Goal: Transaction & Acquisition: Download file/media

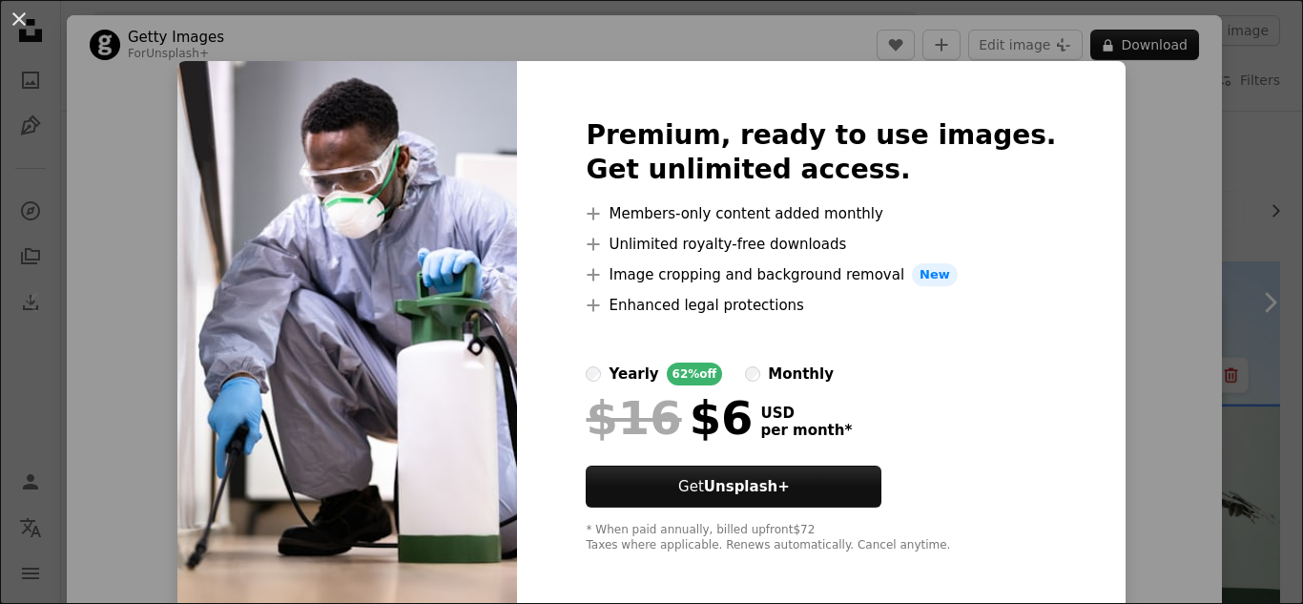
click at [461, 359] on img at bounding box center [346, 335] width 339 height 549
click at [26, 17] on button "An X shape" at bounding box center [19, 19] width 23 height 23
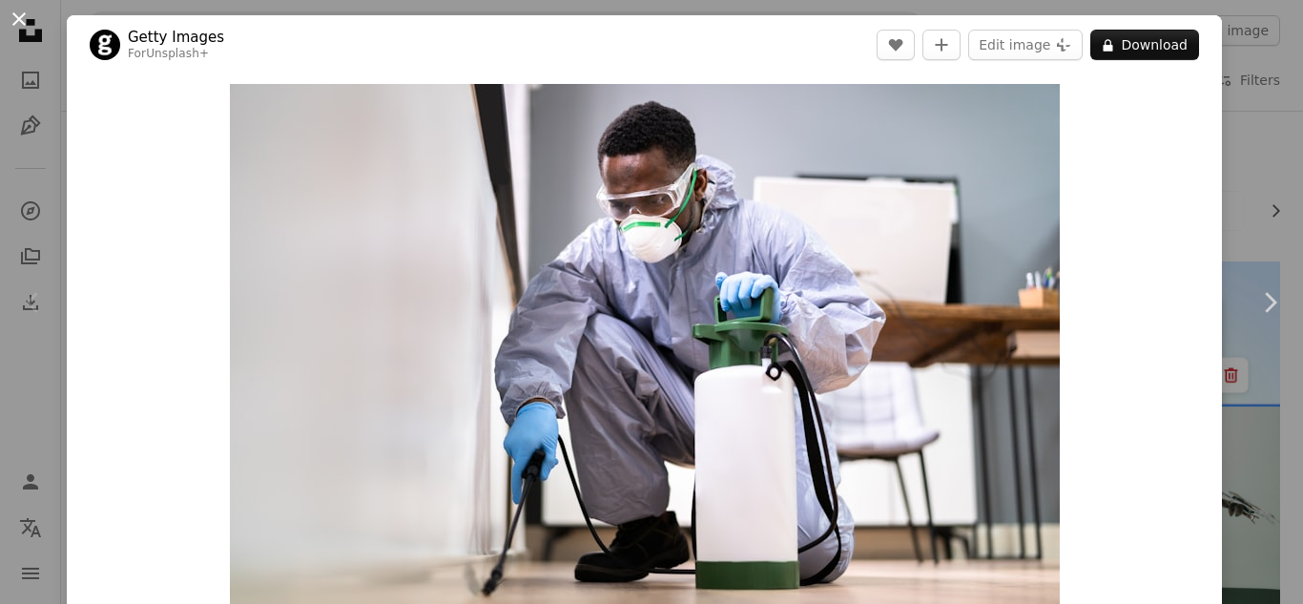
click at [28, 20] on button "An X shape" at bounding box center [19, 19] width 23 height 23
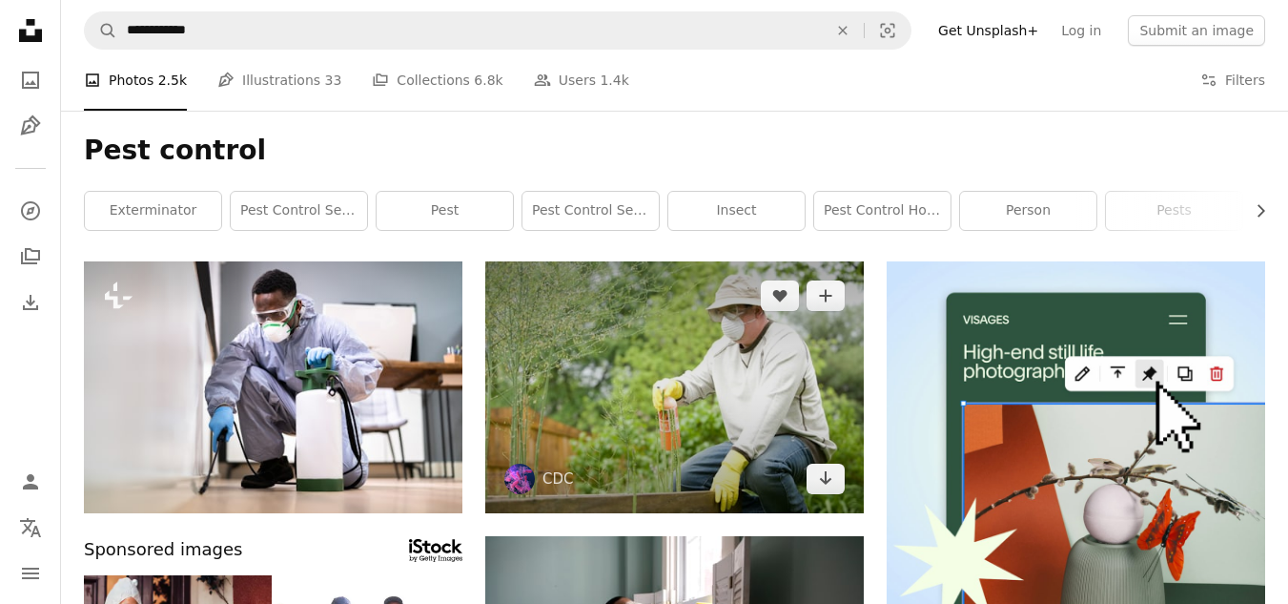
click at [764, 430] on img at bounding box center [674, 387] width 379 height 252
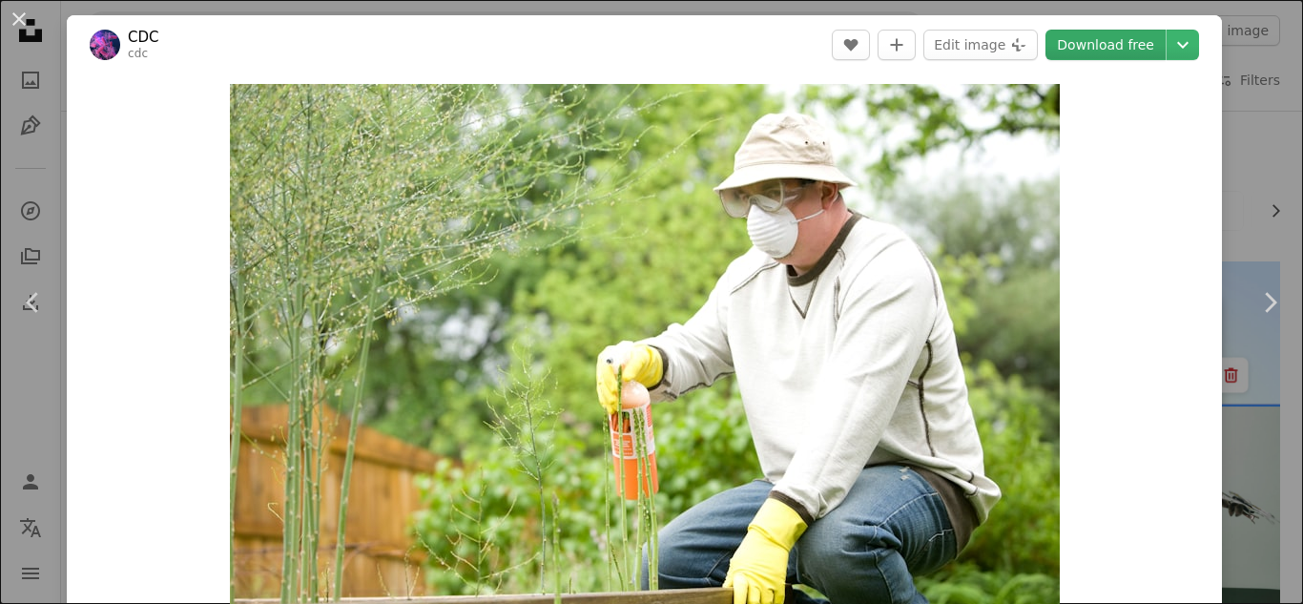
click at [1089, 45] on link "Download free" at bounding box center [1105, 45] width 120 height 31
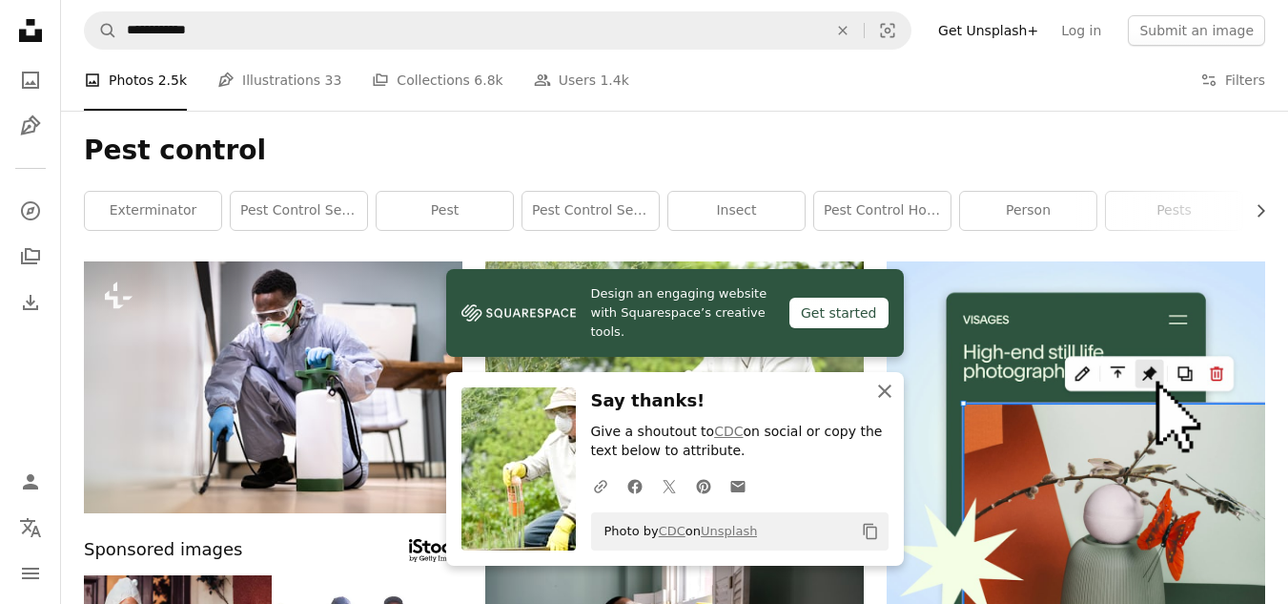
click at [889, 390] on icon "An X shape" at bounding box center [884, 391] width 23 height 23
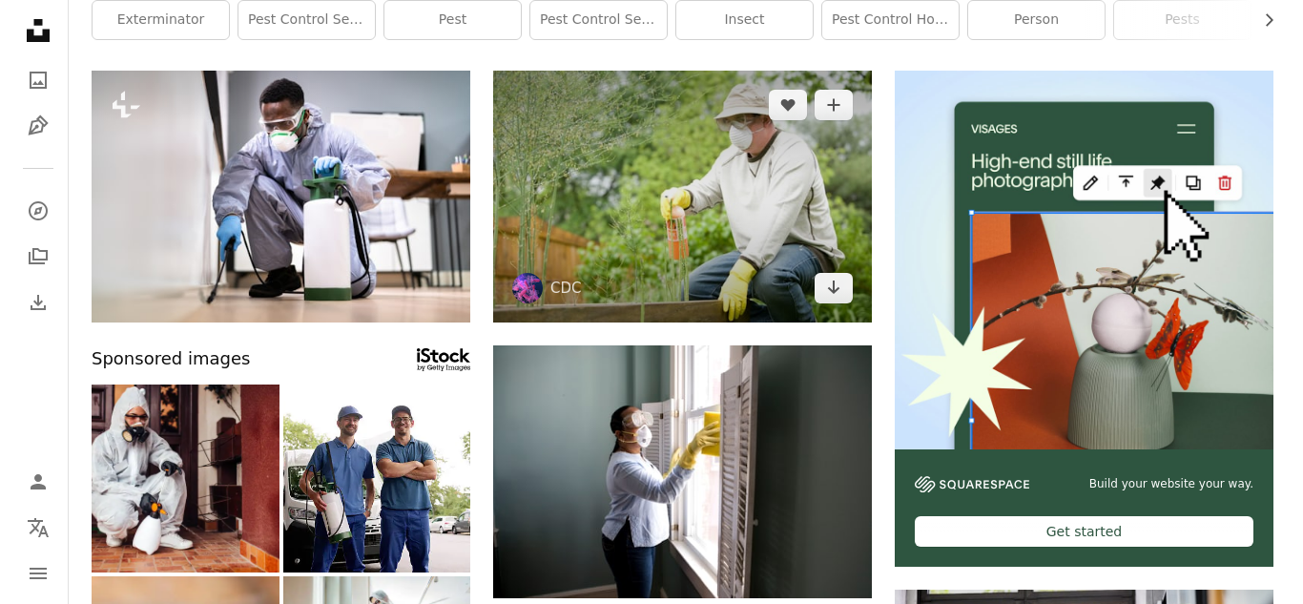
scroll to position [229, 0]
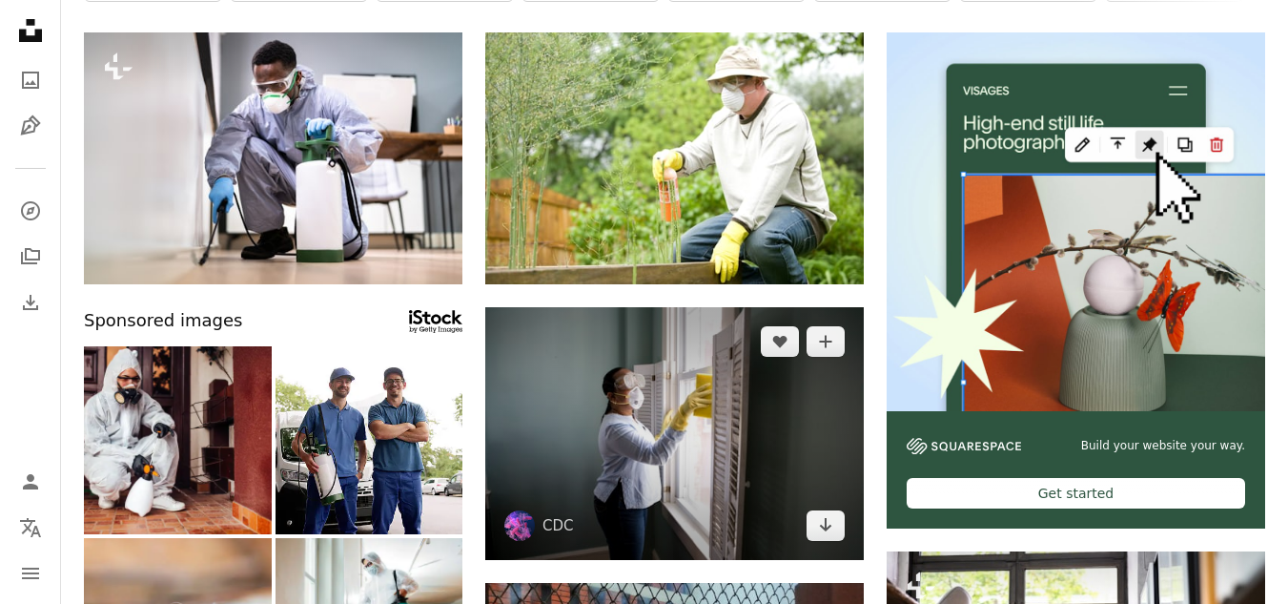
click at [659, 433] on img at bounding box center [674, 433] width 379 height 252
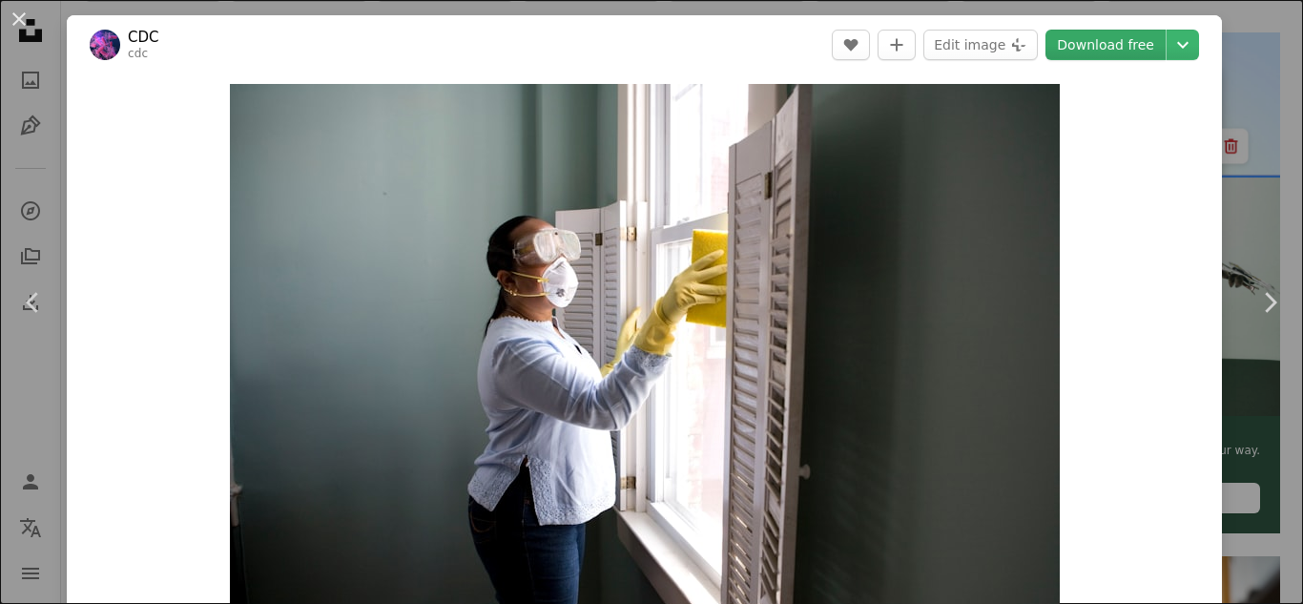
click at [1118, 43] on link "Download free" at bounding box center [1105, 45] width 120 height 31
